Goal: Information Seeking & Learning: Stay updated

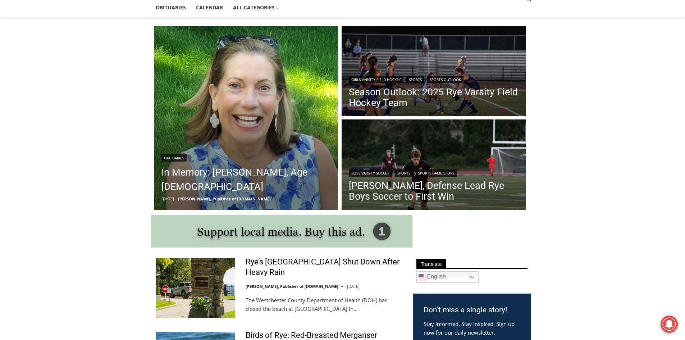
scroll to position [180, 0]
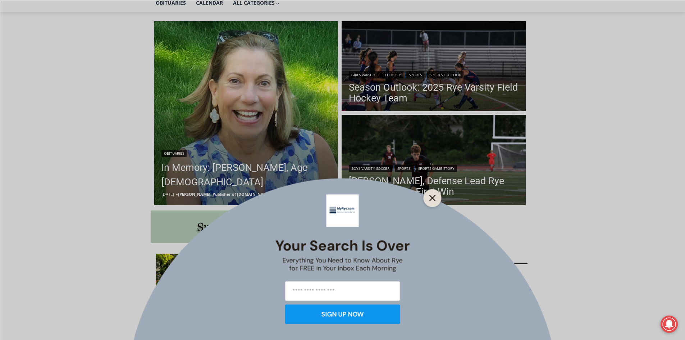
click at [431, 197] on line "Close" at bounding box center [431, 197] width 5 height 5
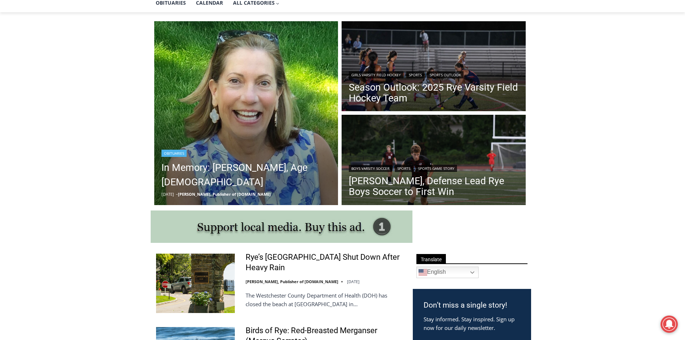
click at [261, 139] on img "Read More In Memory: Maryanne Bardwil Lynch, Age 72" at bounding box center [246, 113] width 184 height 184
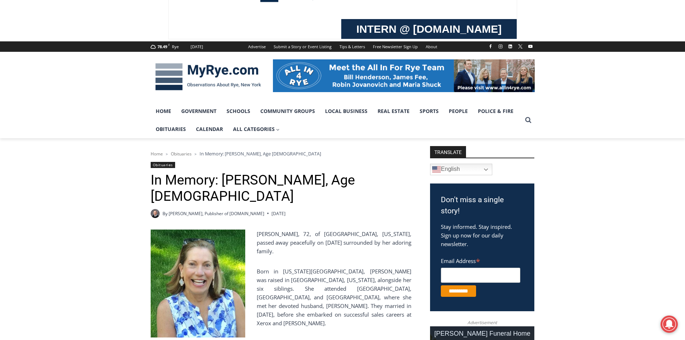
scroll to position [36, 0]
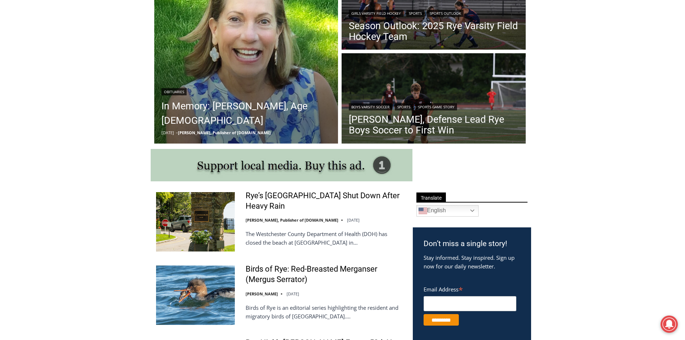
scroll to position [246, 0]
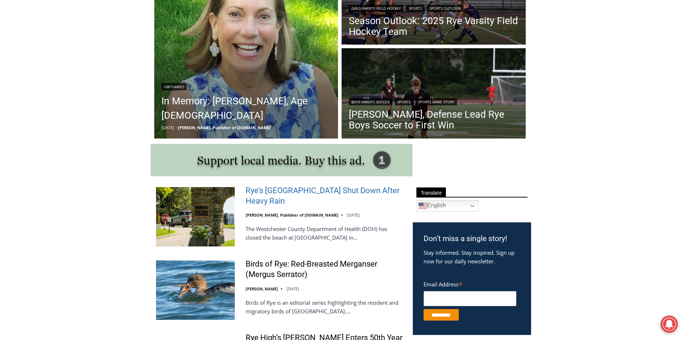
click at [302, 189] on link "Rye’s Coveleigh Beach Shut Down After Heavy Rain" at bounding box center [324, 195] width 158 height 20
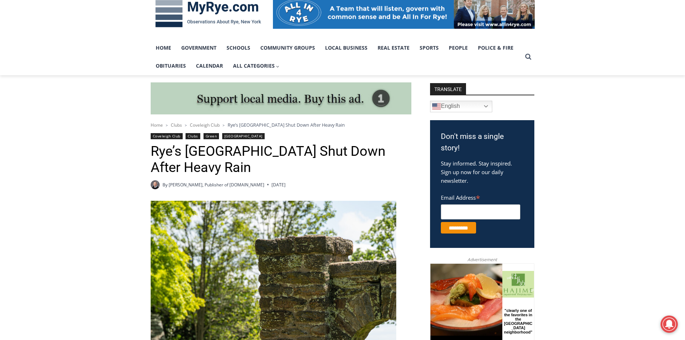
scroll to position [95, 0]
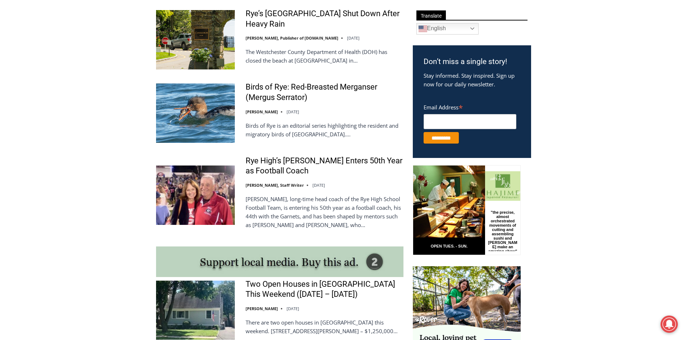
scroll to position [426, 0]
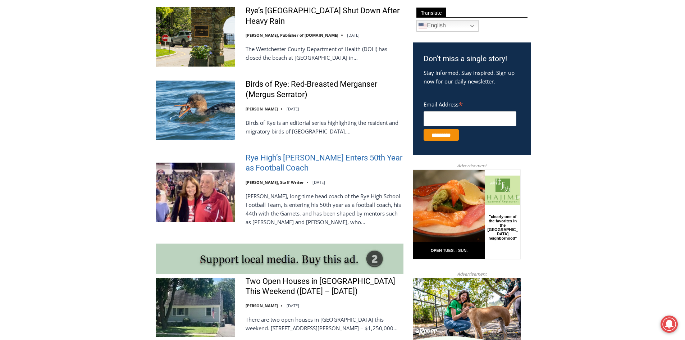
click at [278, 158] on link "Rye High’s [PERSON_NAME] Enters 50th Year as Football Coach" at bounding box center [324, 163] width 158 height 20
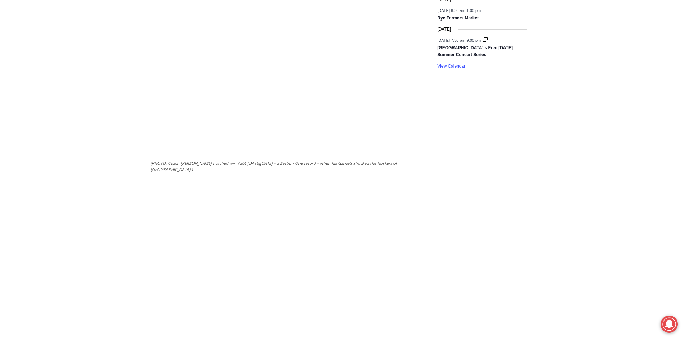
scroll to position [1028, 0]
